Goal: Information Seeking & Learning: Learn about a topic

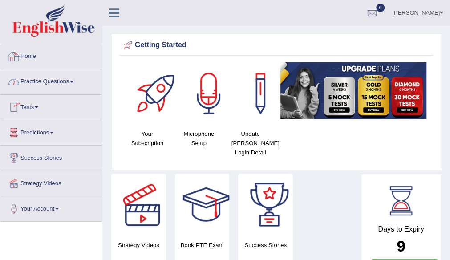
click at [51, 85] on link "Practice Questions" at bounding box center [51, 80] width 102 height 22
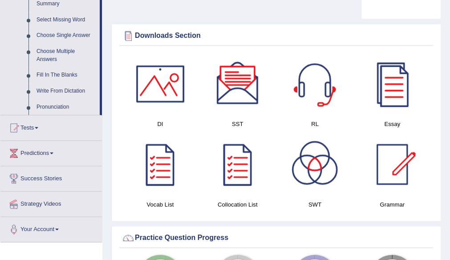
scroll to position [228, 0]
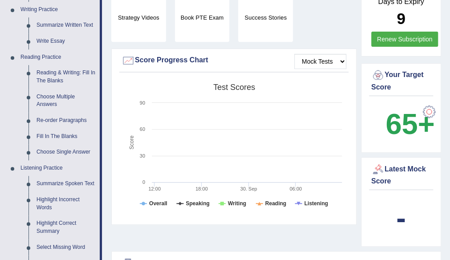
drag, startPoint x: 101, startPoint y: 129, endPoint x: 103, endPoint y: 144, distance: 15.4
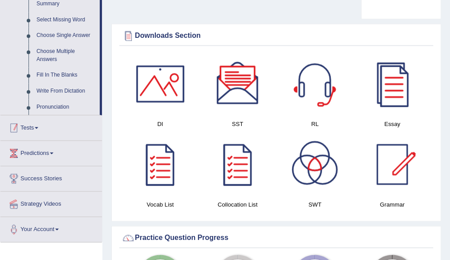
drag, startPoint x: 101, startPoint y: 107, endPoint x: 102, endPoint y: 118, distance: 10.3
click at [102, 118] on div "Toggle navigation Home Practice Questions Speaking Practice Read Aloud Repeat S…" at bounding box center [225, 189] width 450 height 1289
click at [72, 92] on link "Write From Dictation" at bounding box center [66, 91] width 67 height 16
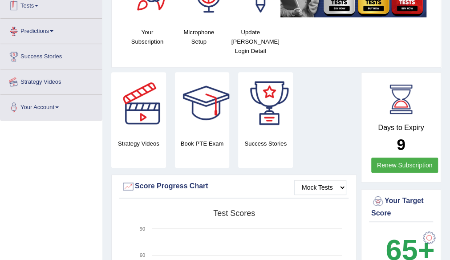
scroll to position [103, 0]
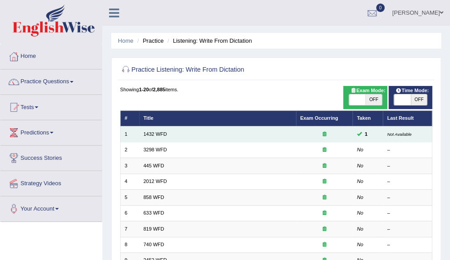
click at [171, 138] on td "1432 WFD" at bounding box center [217, 134] width 157 height 16
click at [175, 132] on td "1432 WFD" at bounding box center [217, 134] width 157 height 16
click at [325, 136] on div at bounding box center [324, 134] width 49 height 7
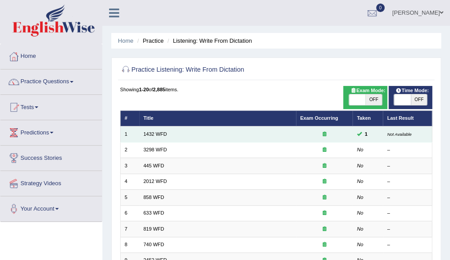
click at [325, 136] on div at bounding box center [324, 134] width 49 height 7
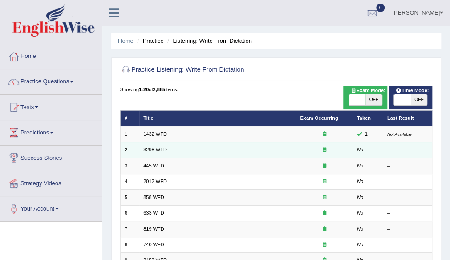
click at [326, 150] on icon at bounding box center [325, 149] width 4 height 5
click at [320, 155] on td at bounding box center [324, 150] width 57 height 16
click at [321, 155] on td at bounding box center [324, 150] width 57 height 16
click at [325, 151] on icon at bounding box center [325, 149] width 4 height 5
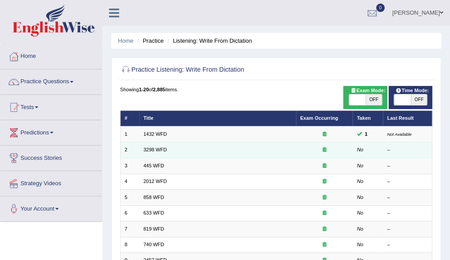
click at [326, 151] on icon at bounding box center [325, 149] width 4 height 5
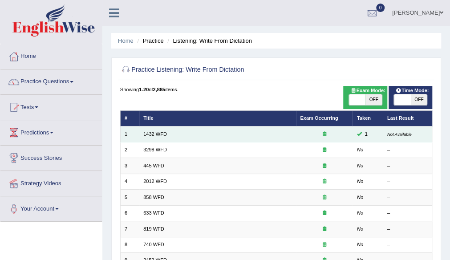
click at [215, 138] on td "1432 WFD" at bounding box center [217, 134] width 157 height 16
click at [272, 140] on td "1432 WFD" at bounding box center [217, 134] width 157 height 16
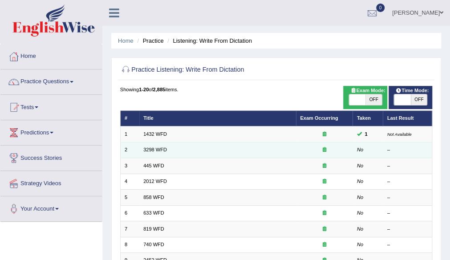
click at [301, 146] on div at bounding box center [324, 149] width 49 height 7
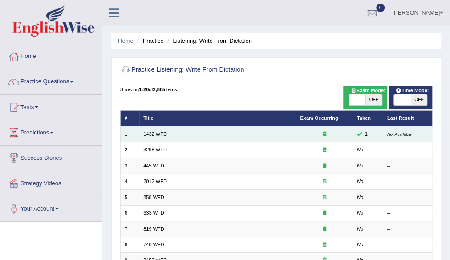
click at [310, 134] on div at bounding box center [324, 134] width 49 height 7
click at [324, 149] on icon at bounding box center [325, 149] width 4 height 5
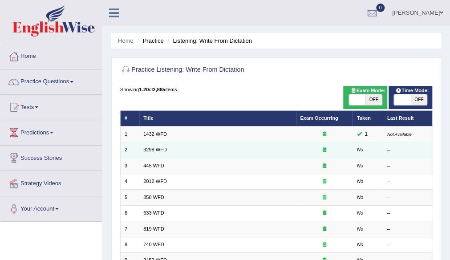
click at [324, 149] on icon at bounding box center [325, 149] width 4 height 5
click at [326, 150] on icon at bounding box center [325, 149] width 4 height 5
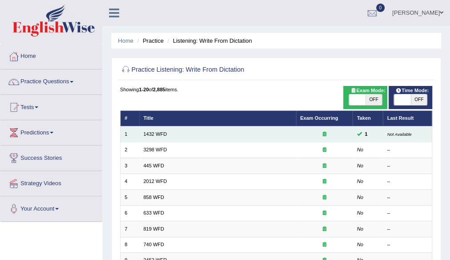
click at [179, 132] on td "1432 WFD" at bounding box center [217, 134] width 157 height 16
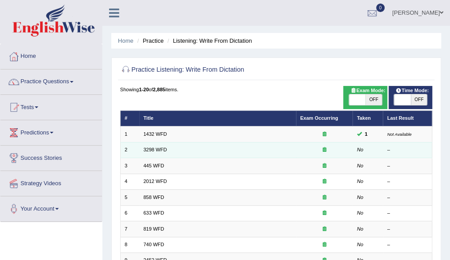
click at [174, 150] on td "3298 WFD" at bounding box center [217, 150] width 157 height 16
click at [175, 150] on td "3298 WFD" at bounding box center [217, 150] width 157 height 16
click at [191, 149] on td "3298 WFD" at bounding box center [217, 150] width 157 height 16
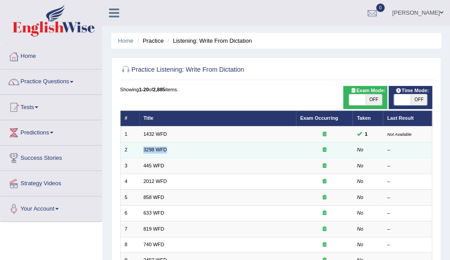
click at [190, 146] on td "3298 WFD" at bounding box center [217, 150] width 157 height 16
click at [191, 146] on td "3298 WFD" at bounding box center [217, 150] width 157 height 16
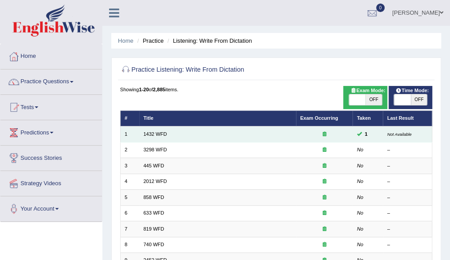
click at [232, 132] on td "1432 WFD" at bounding box center [217, 134] width 157 height 16
click at [233, 132] on td "1432 WFD" at bounding box center [217, 134] width 157 height 16
drag, startPoint x: 227, startPoint y: 127, endPoint x: 209, endPoint y: 137, distance: 19.9
drag, startPoint x: 209, startPoint y: 137, endPoint x: 327, endPoint y: 135, distance: 117.5
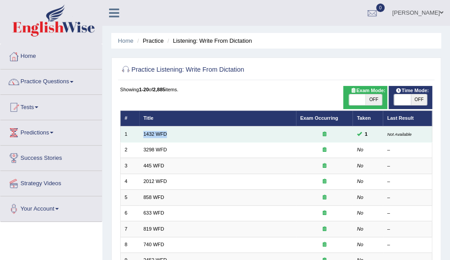
click at [327, 135] on div at bounding box center [324, 134] width 49 height 7
click at [325, 135] on icon at bounding box center [325, 133] width 4 height 5
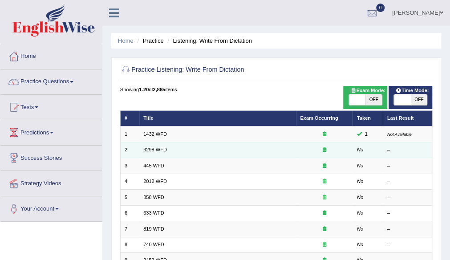
drag, startPoint x: 330, startPoint y: 148, endPoint x: 343, endPoint y: 147, distance: 12.5
click at [343, 147] on div at bounding box center [324, 149] width 49 height 7
click at [345, 147] on div at bounding box center [324, 149] width 49 height 7
click at [347, 147] on div at bounding box center [324, 149] width 49 height 7
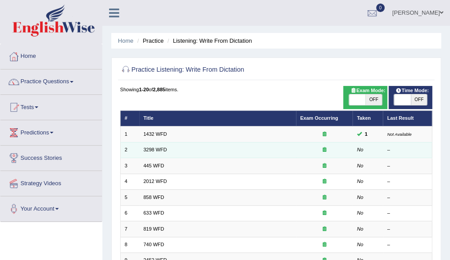
click at [362, 149] on em "No" at bounding box center [360, 149] width 6 height 5
click at [361, 149] on em "No" at bounding box center [360, 149] width 6 height 5
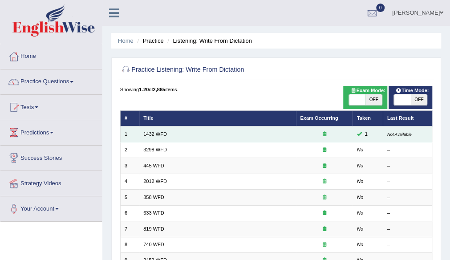
click at [309, 133] on div at bounding box center [324, 134] width 49 height 7
click at [311, 137] on div at bounding box center [324, 134] width 49 height 7
click at [313, 137] on div at bounding box center [324, 134] width 49 height 7
click at [324, 136] on icon at bounding box center [325, 133] width 4 height 5
click at [323, 136] on icon at bounding box center [325, 133] width 4 height 5
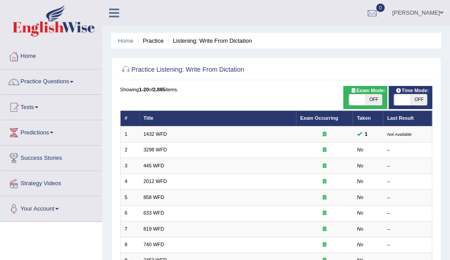
drag, startPoint x: 333, startPoint y: 132, endPoint x: 345, endPoint y: 124, distance: 14.4
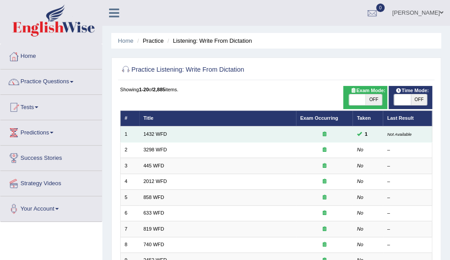
drag, startPoint x: 345, startPoint y: 124, endPoint x: 355, endPoint y: 137, distance: 16.2
click at [327, 134] on div at bounding box center [324, 134] width 49 height 7
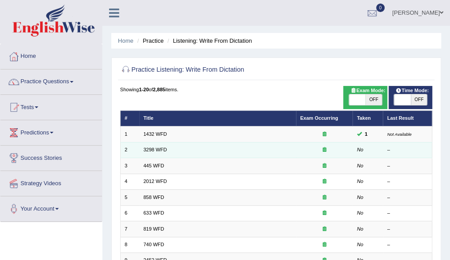
drag, startPoint x: 169, startPoint y: 138, endPoint x: 152, endPoint y: 146, distance: 19.3
click at [152, 146] on td "3298 WFD" at bounding box center [217, 150] width 157 height 16
click at [174, 147] on td "3298 WFD" at bounding box center [217, 150] width 157 height 16
drag, startPoint x: 174, startPoint y: 147, endPoint x: 180, endPoint y: 146, distance: 6.5
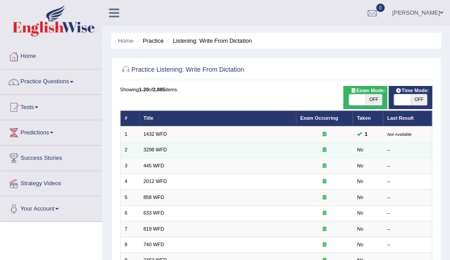
click at [175, 148] on td "3298 WFD" at bounding box center [217, 150] width 157 height 16
click at [357, 152] on td "No" at bounding box center [368, 150] width 30 height 16
click at [357, 153] on td "No" at bounding box center [368, 150] width 30 height 16
click at [325, 150] on icon at bounding box center [325, 149] width 4 height 5
click at [326, 150] on icon at bounding box center [325, 149] width 4 height 5
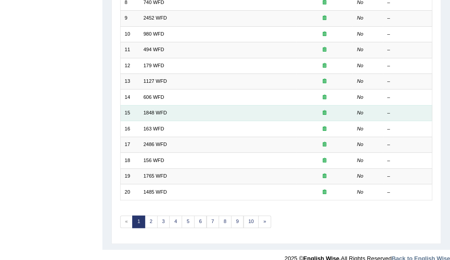
scroll to position [251, 0]
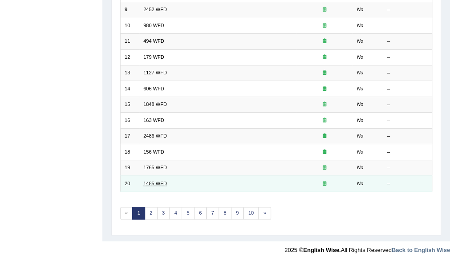
click at [156, 181] on link "1485 WFD" at bounding box center [155, 183] width 24 height 5
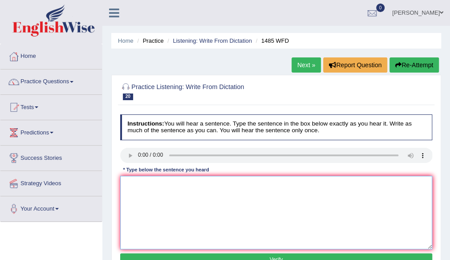
click at [211, 202] on textarea at bounding box center [276, 212] width 313 height 73
click at [142, 194] on textarea "p" at bounding box center [276, 212] width 313 height 73
type textarea "p"
click at [142, 188] on textarea at bounding box center [276, 212] width 313 height 73
click at [137, 188] on textarea at bounding box center [276, 212] width 313 height 73
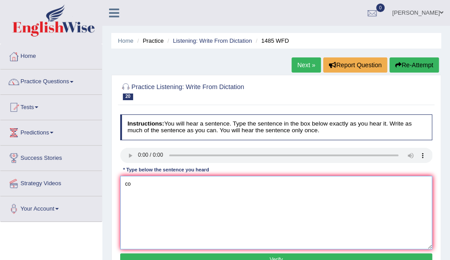
type textarea "c"
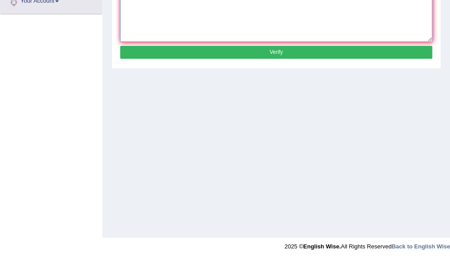
type textarea "Course work student the throughly subject."
click at [281, 50] on button "Verify" at bounding box center [276, 52] width 313 height 13
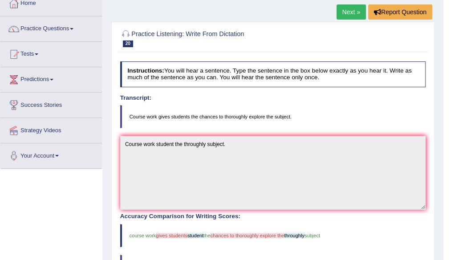
scroll to position [0, 0]
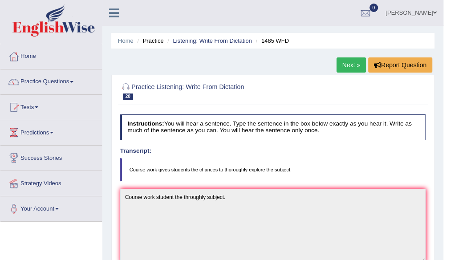
click at [350, 66] on link "Next »" at bounding box center [351, 64] width 29 height 15
